Goal: Unclear: Browse casually

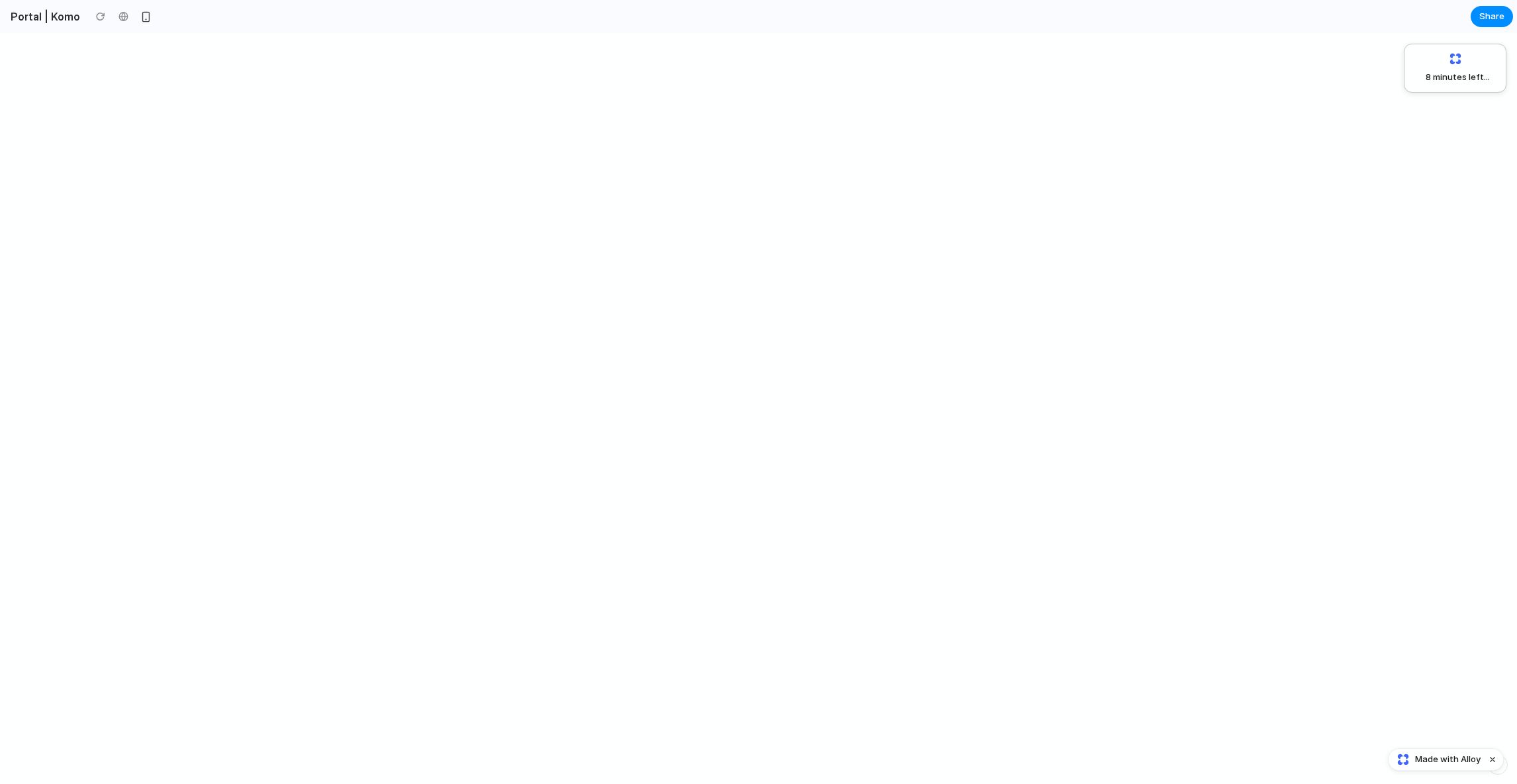
click at [148, 9] on div at bounding box center [146, 17] width 20 height 20
click at [141, 12] on div "button" at bounding box center [146, 17] width 11 height 11
click at [140, 16] on div "button" at bounding box center [146, 17] width 11 height 11
click at [140, 16] on div "button" at bounding box center [146, 17] width 11 height 11
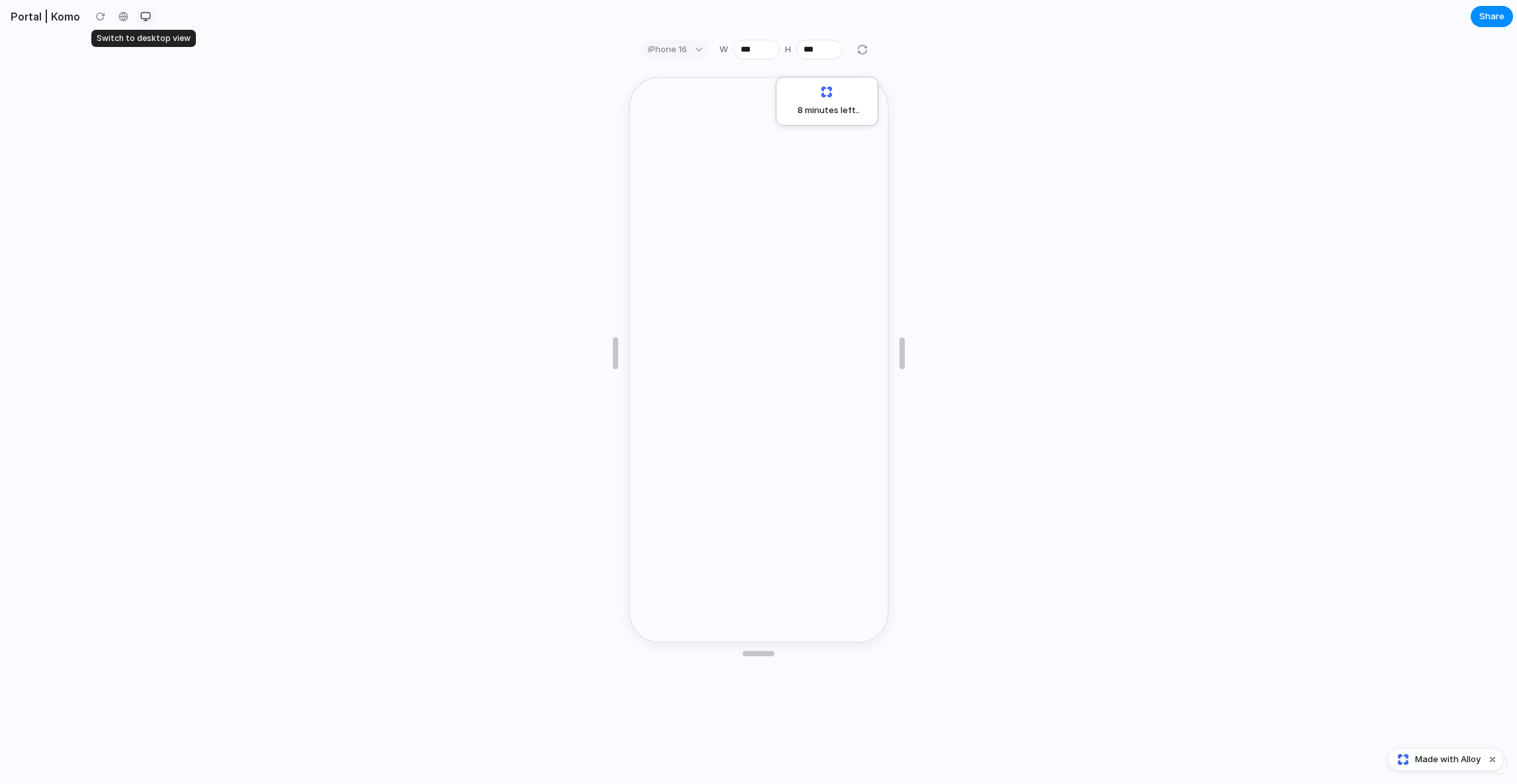
click at [140, 16] on div "button" at bounding box center [146, 17] width 11 height 11
